Goal: Transaction & Acquisition: Purchase product/service

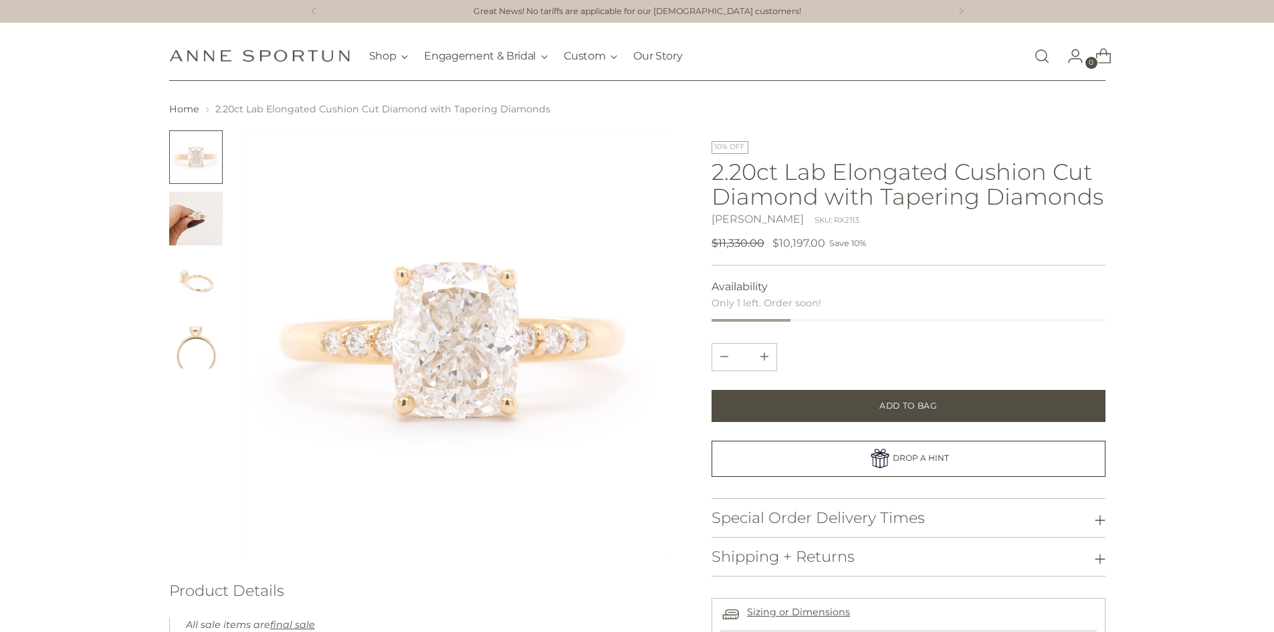
click at [187, 223] on img "Change image to image 2" at bounding box center [196, 219] width 54 height 54
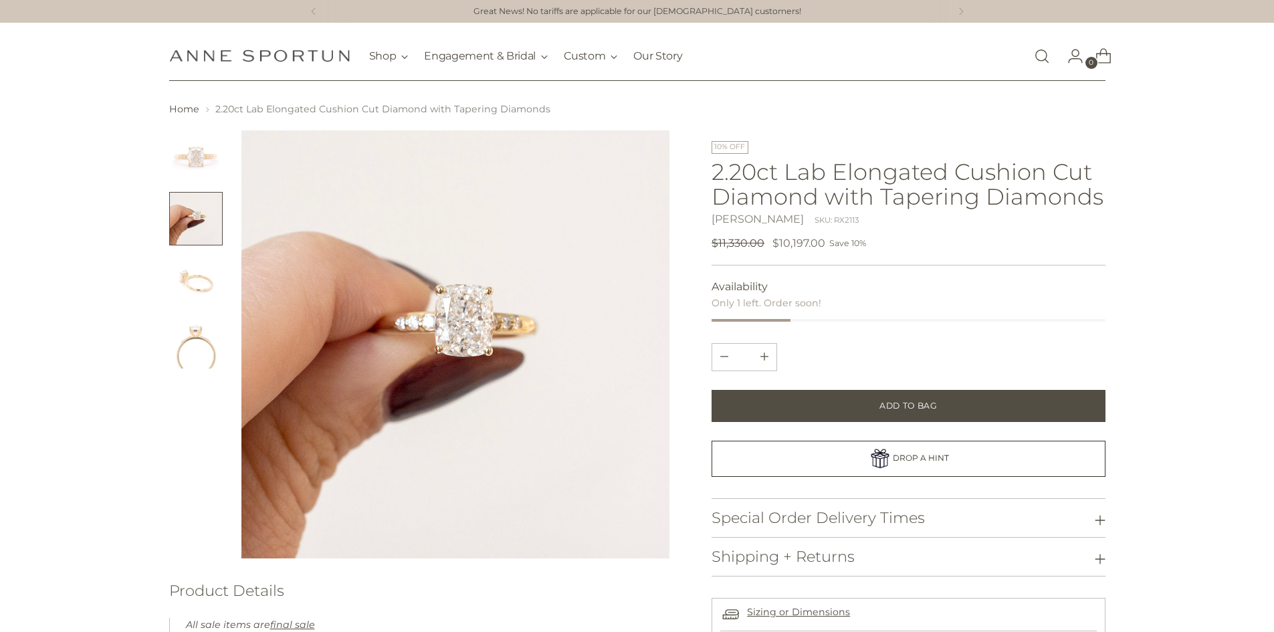
click at [191, 268] on img "Change image to image 3" at bounding box center [196, 280] width 54 height 54
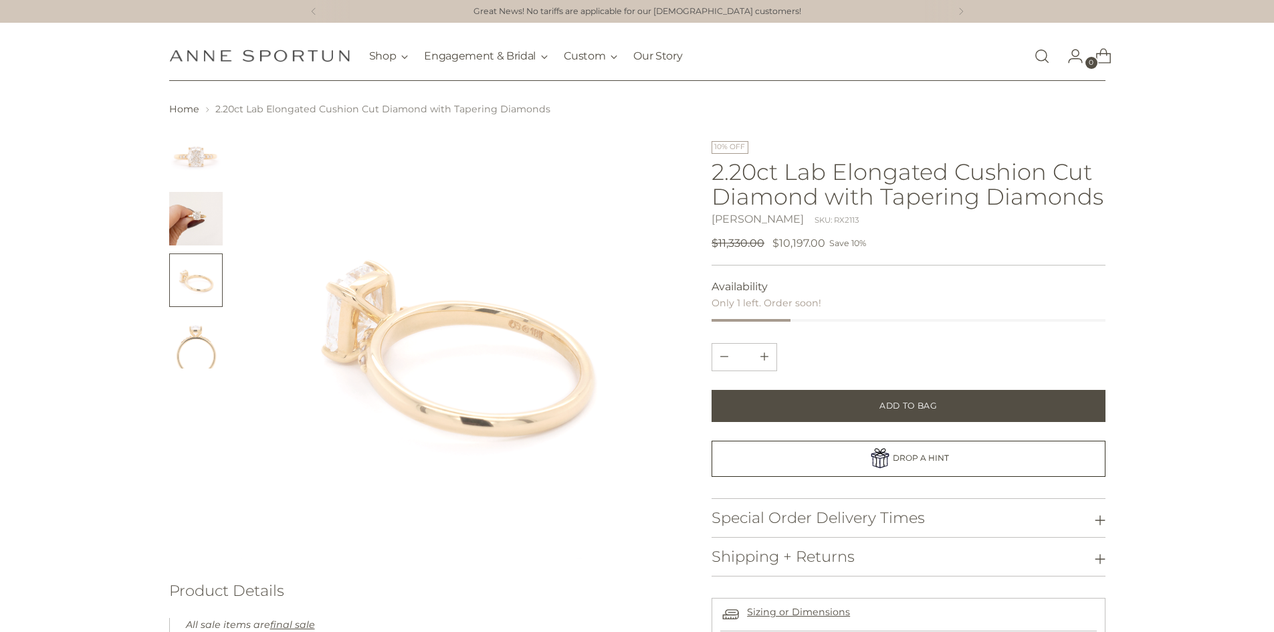
click at [185, 342] on img "Change image to image 4" at bounding box center [196, 342] width 54 height 54
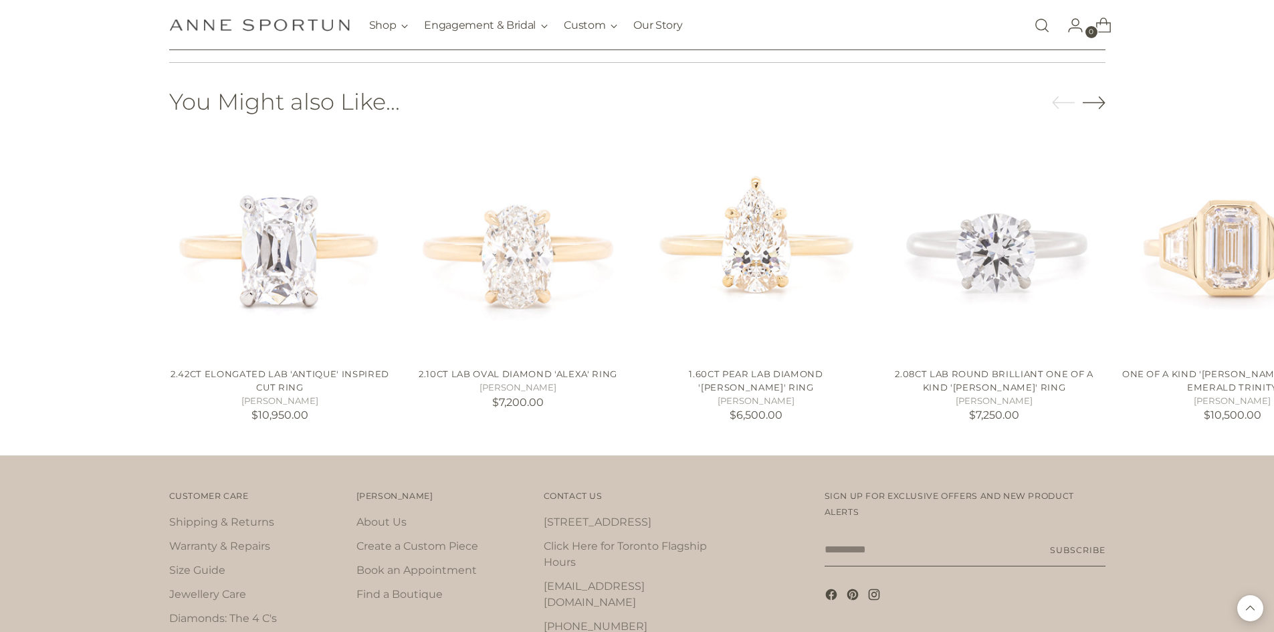
scroll to position [1271, 0]
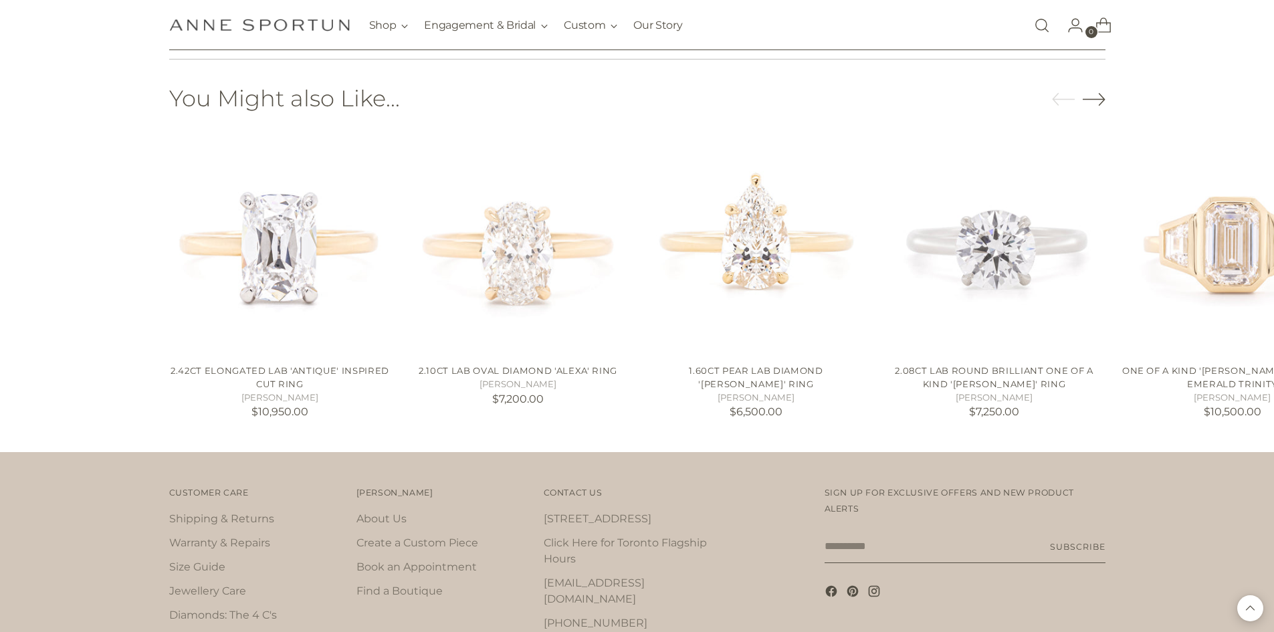
click at [1095, 96] on icon "Move to next carousel slide" at bounding box center [1094, 99] width 23 height 23
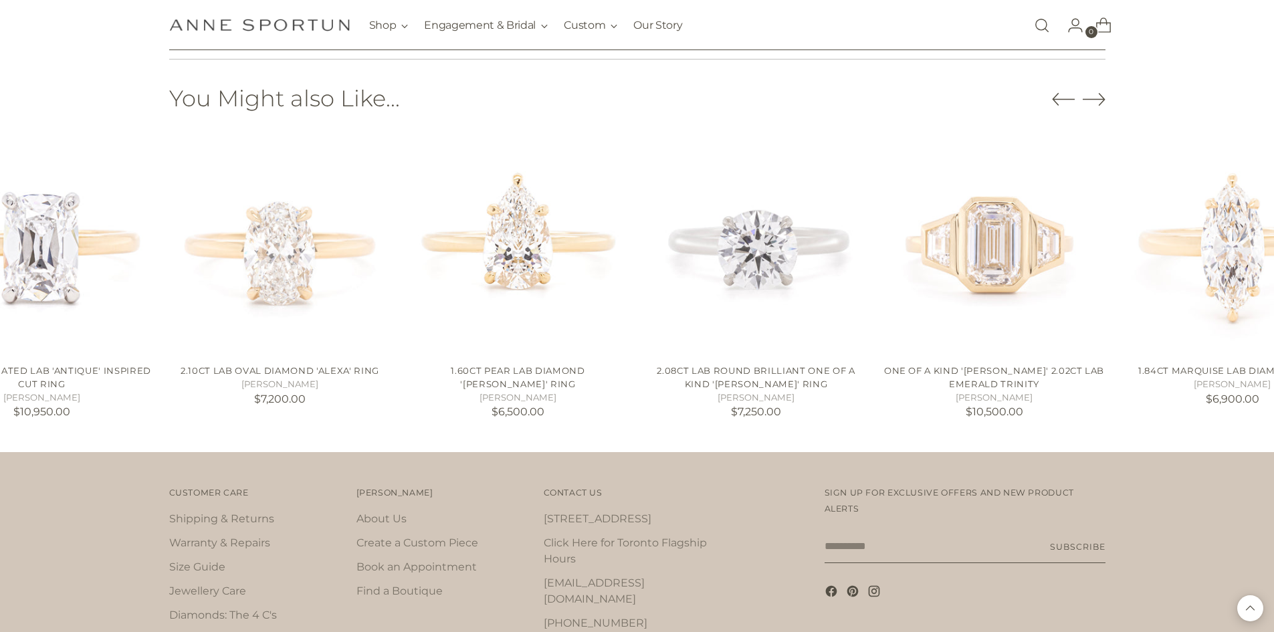
click at [1095, 96] on icon "Move to next carousel slide" at bounding box center [1094, 99] width 23 height 23
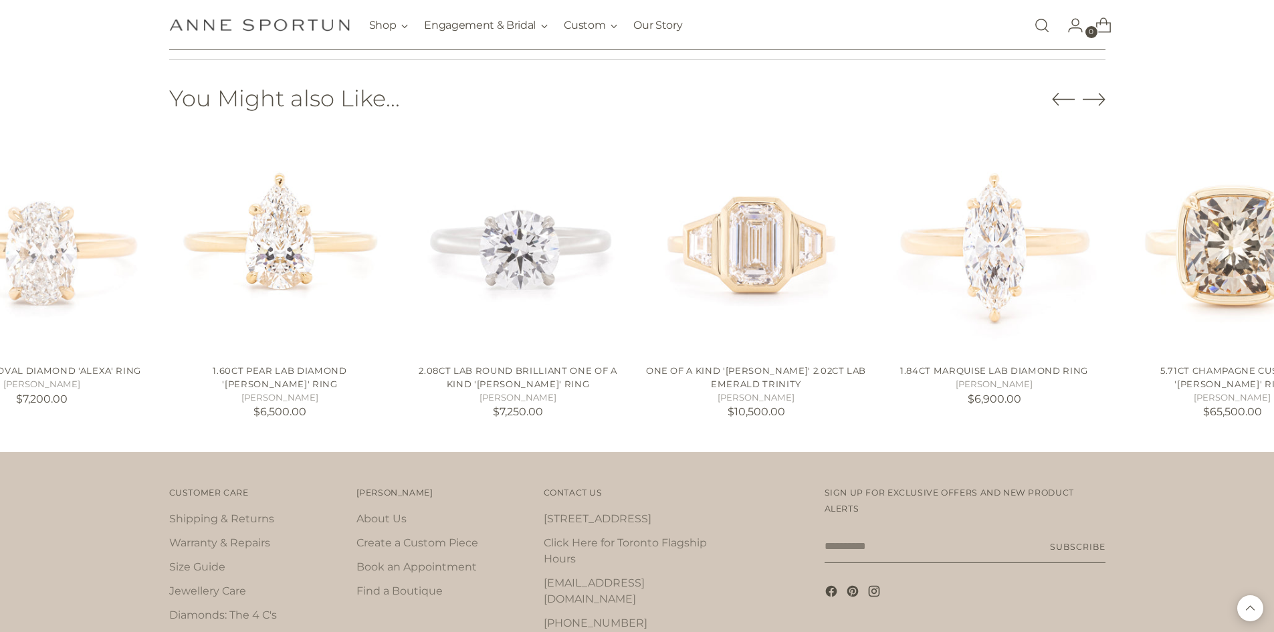
click at [1095, 96] on icon "Move to next carousel slide" at bounding box center [1094, 99] width 23 height 23
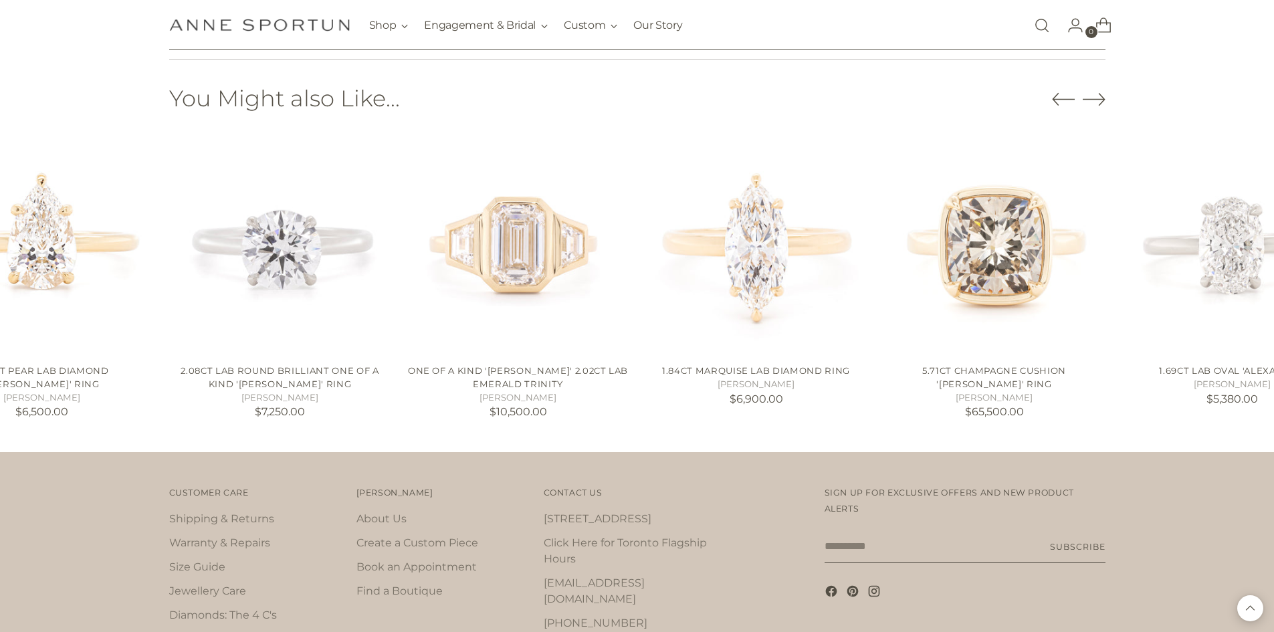
click at [1095, 96] on icon "Move to next carousel slide" at bounding box center [1094, 99] width 23 height 23
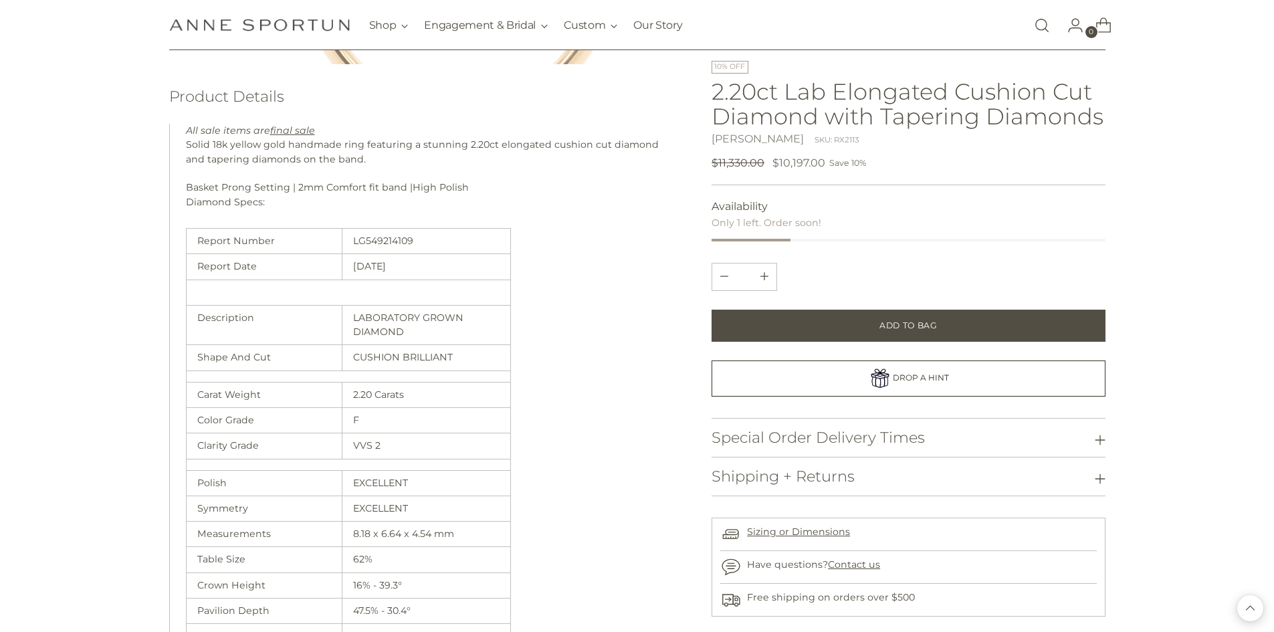
scroll to position [0, 0]
